Goal: Task Accomplishment & Management: Manage account settings

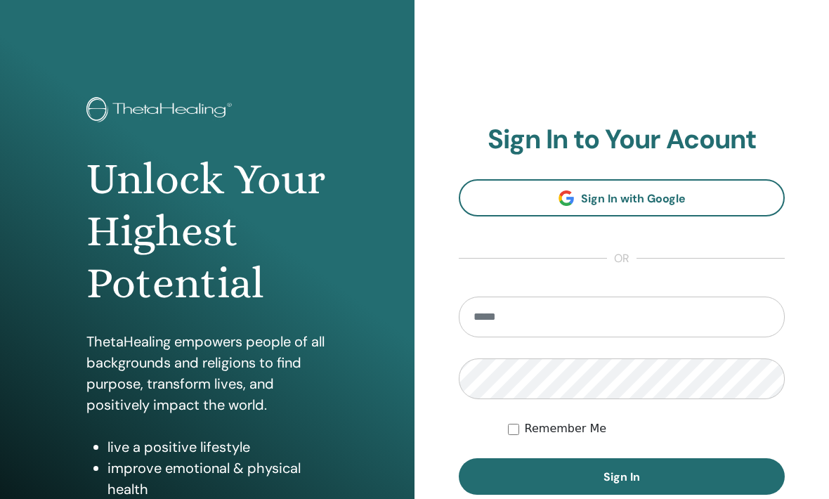
scroll to position [195, 0]
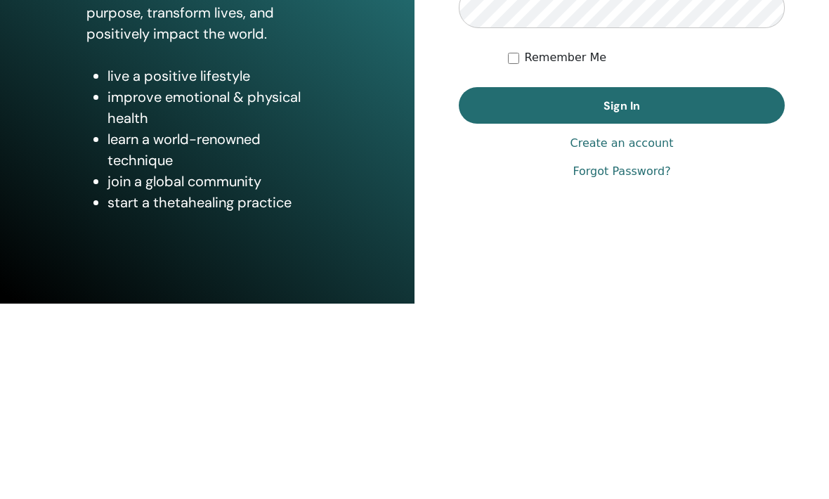
type input "**********"
click at [622, 282] on button "Sign In" at bounding box center [622, 300] width 326 height 37
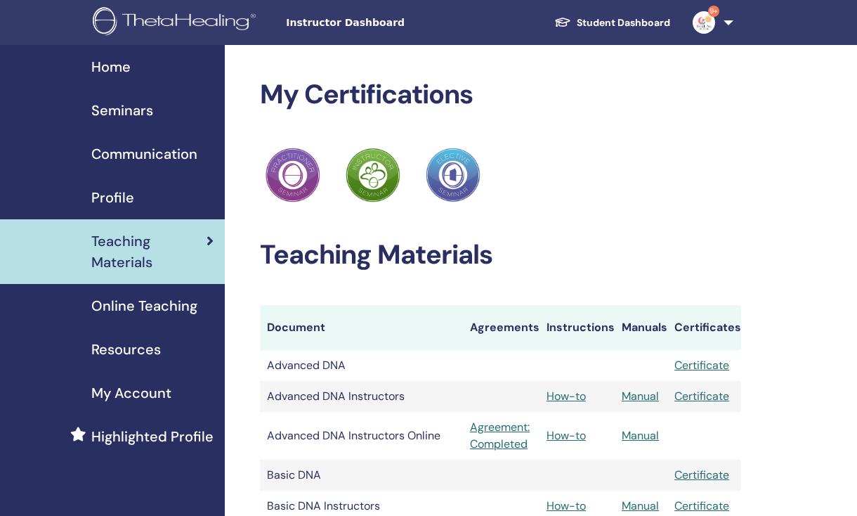
scroll to position [3, 0]
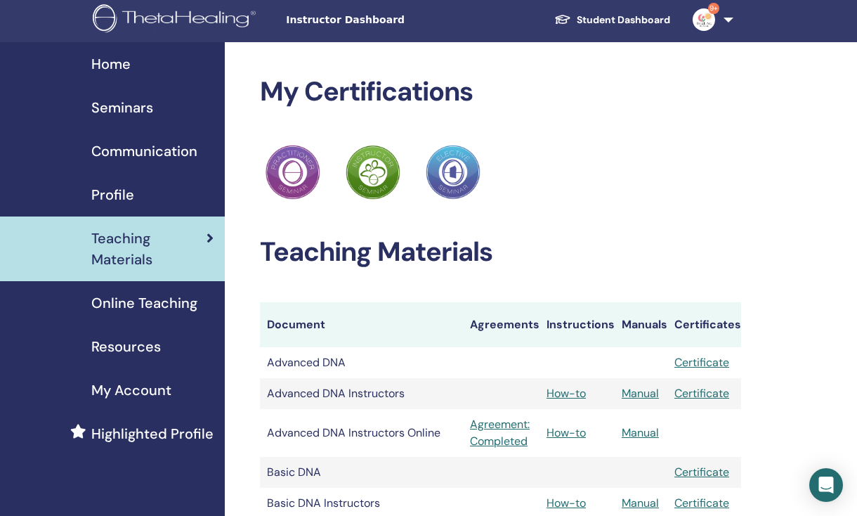
click at [119, 106] on span "Seminars" at bounding box center [122, 107] width 62 height 21
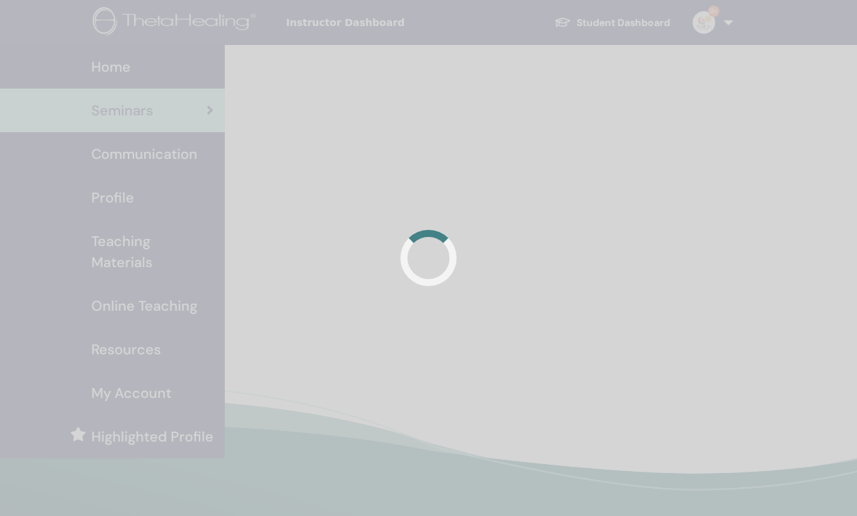
scroll to position [3, 0]
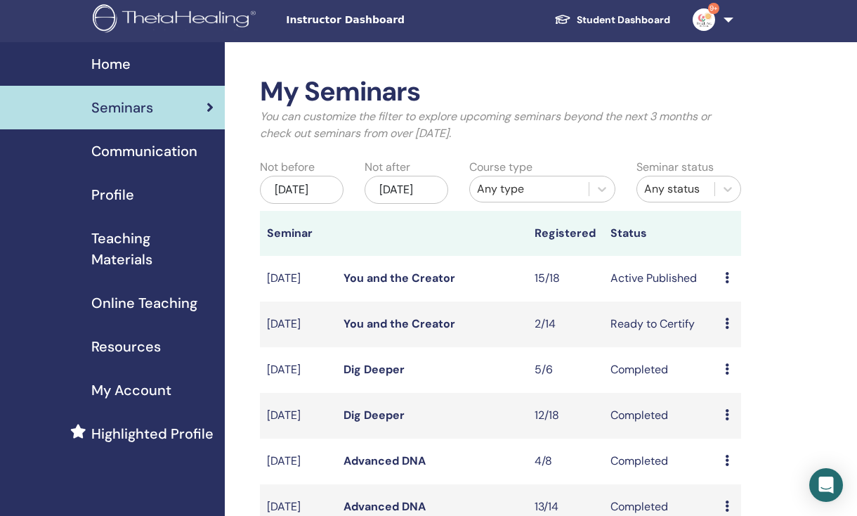
click at [722, 293] on td "Preview Edit Attendees Cancel" at bounding box center [729, 279] width 23 height 46
click at [727, 283] on icon at bounding box center [727, 277] width 4 height 11
click at [757, 353] on link "Attendees" at bounding box center [738, 350] width 53 height 15
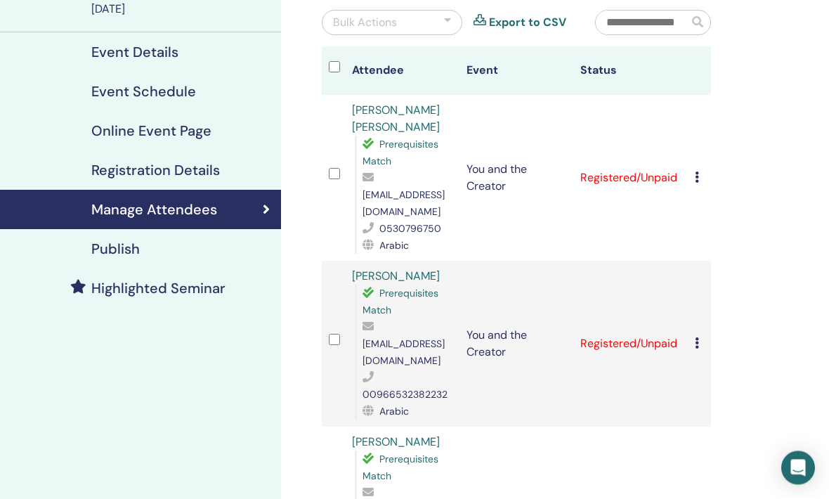
click at [695, 172] on icon at bounding box center [697, 177] width 4 height 11
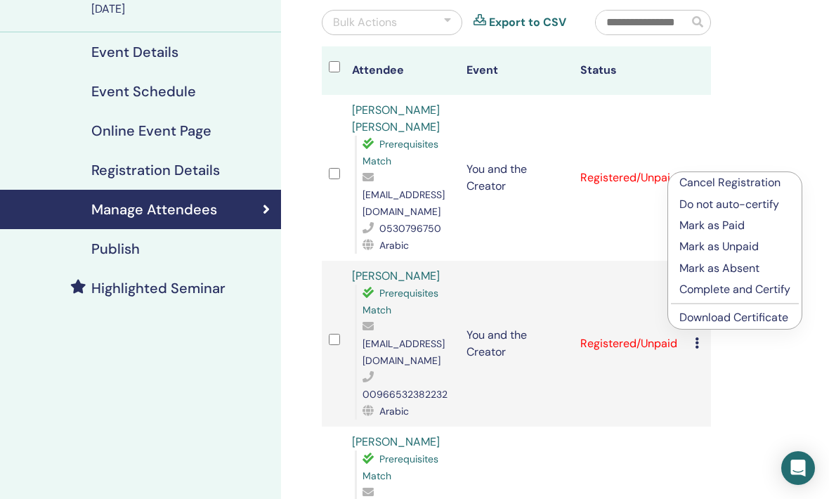
click at [755, 228] on p "Mark as Paid" at bounding box center [734, 225] width 111 height 17
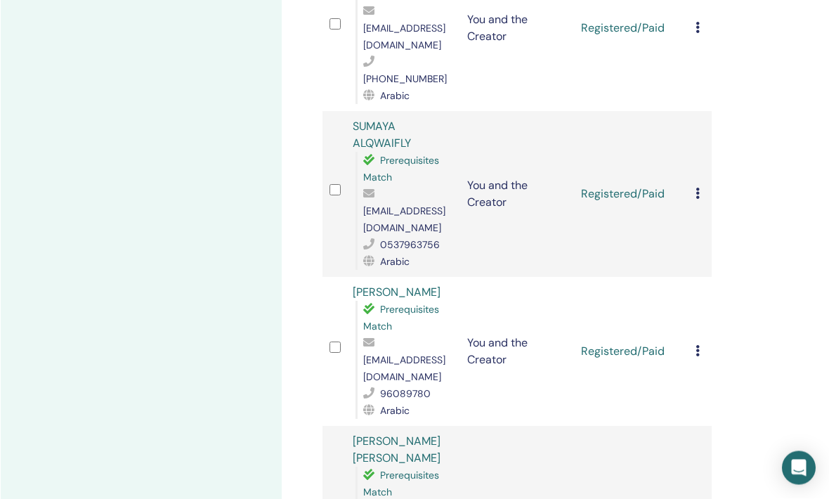
scroll to position [1915, 0]
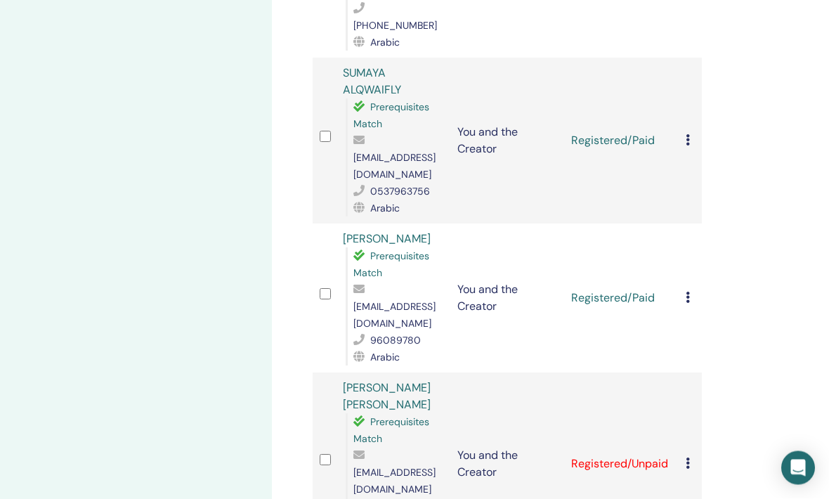
click at [693, 456] on div "Cancel Registration Do not auto-certify Mark as Paid Mark as Unpaid Mark as Abs…" at bounding box center [690, 464] width 9 height 17
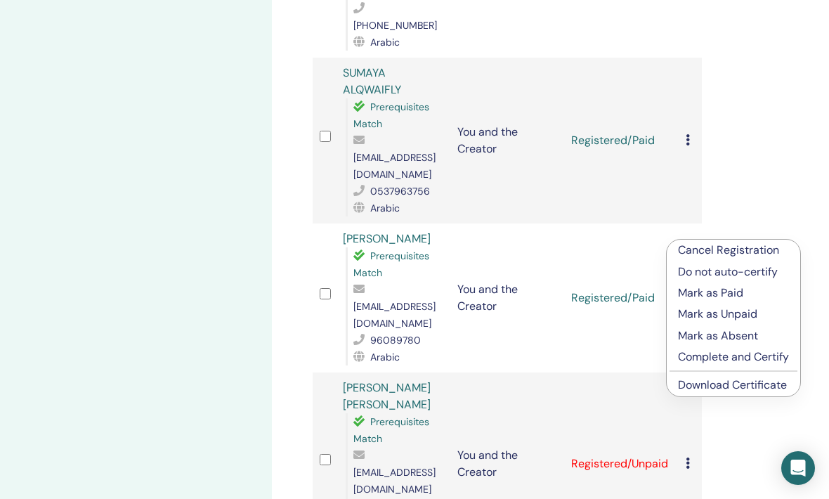
click at [748, 298] on p "Mark as Paid" at bounding box center [733, 293] width 111 height 17
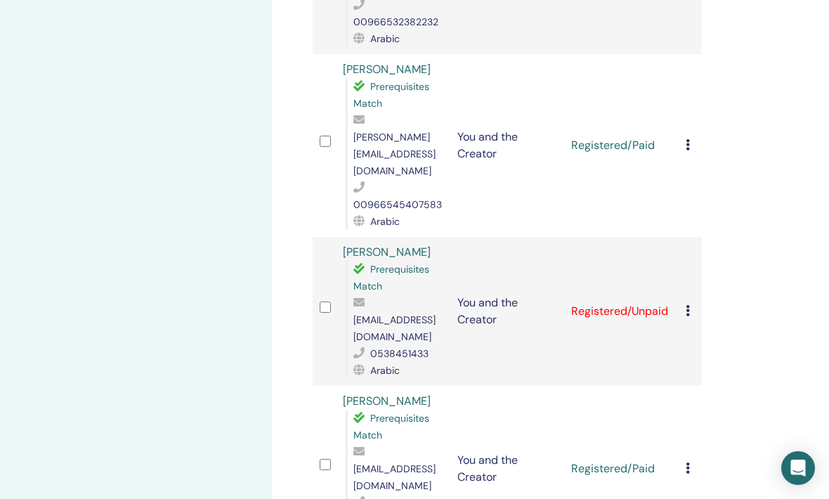
scroll to position [542, 9]
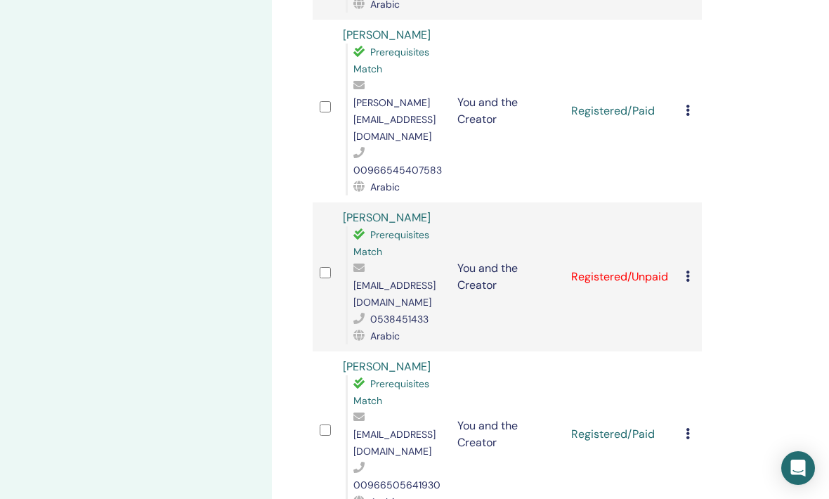
click at [688, 270] on icon at bounding box center [688, 275] width 4 height 11
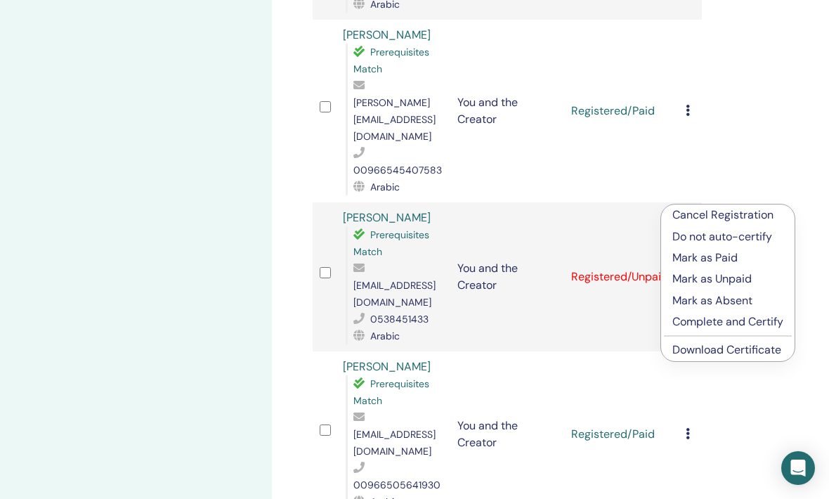
click at [749, 261] on p "Mark as Paid" at bounding box center [727, 257] width 111 height 17
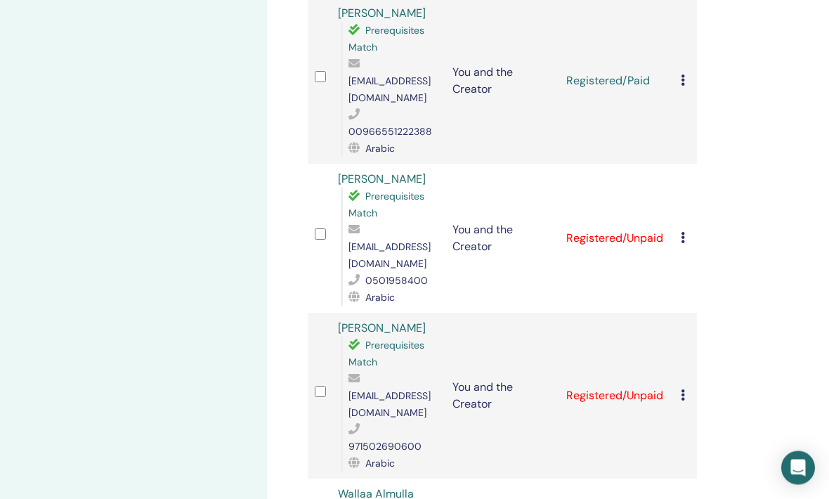
click at [681, 233] on icon at bounding box center [683, 238] width 4 height 11
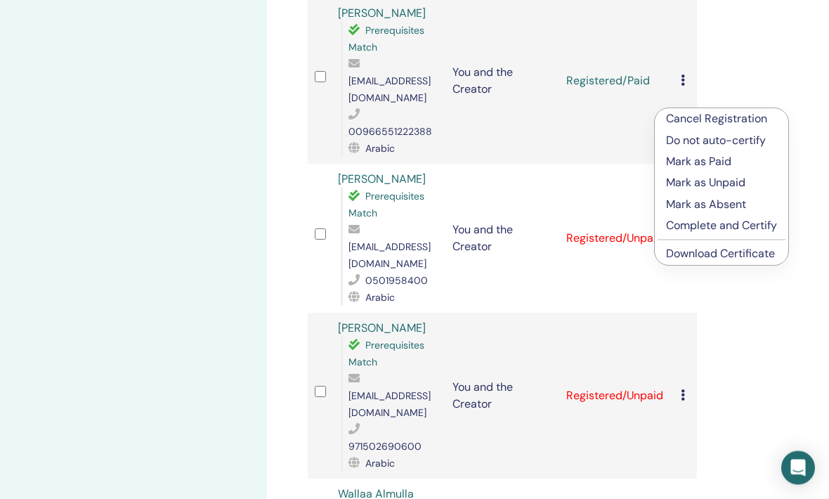
scroll to position [1061, 14]
click at [727, 163] on p "Mark as Paid" at bounding box center [721, 161] width 111 height 17
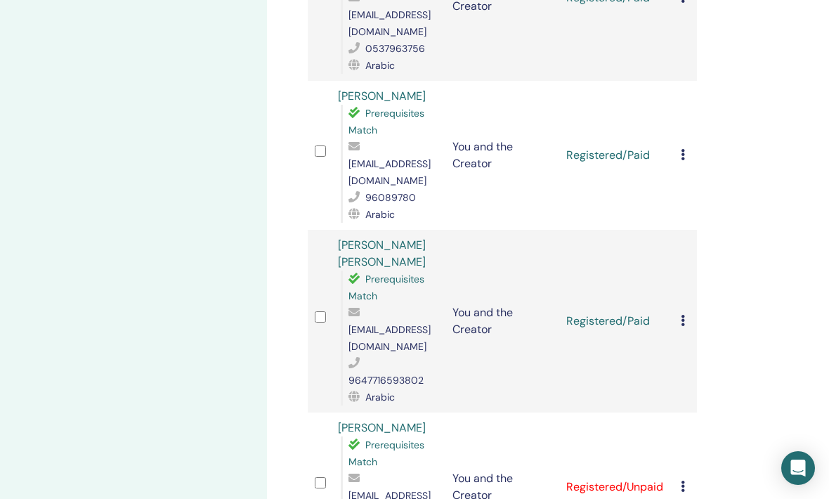
scroll to position [2107, 14]
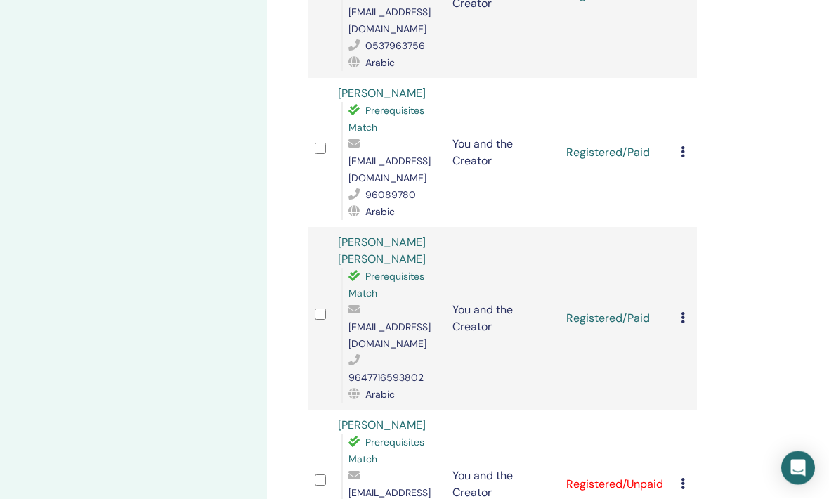
click at [685, 478] on icon at bounding box center [683, 483] width 4 height 11
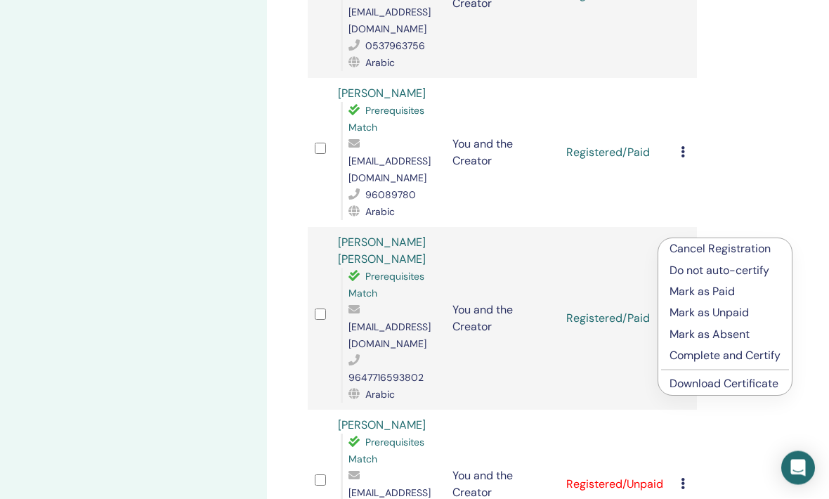
scroll to position [2108, 14]
click at [728, 292] on p "Mark as Paid" at bounding box center [725, 291] width 111 height 17
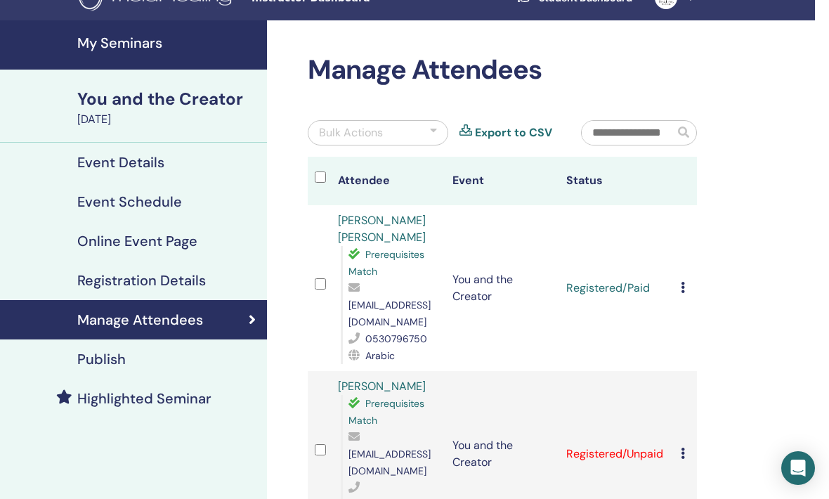
scroll to position [0, 14]
